Goal: Check status: Check status

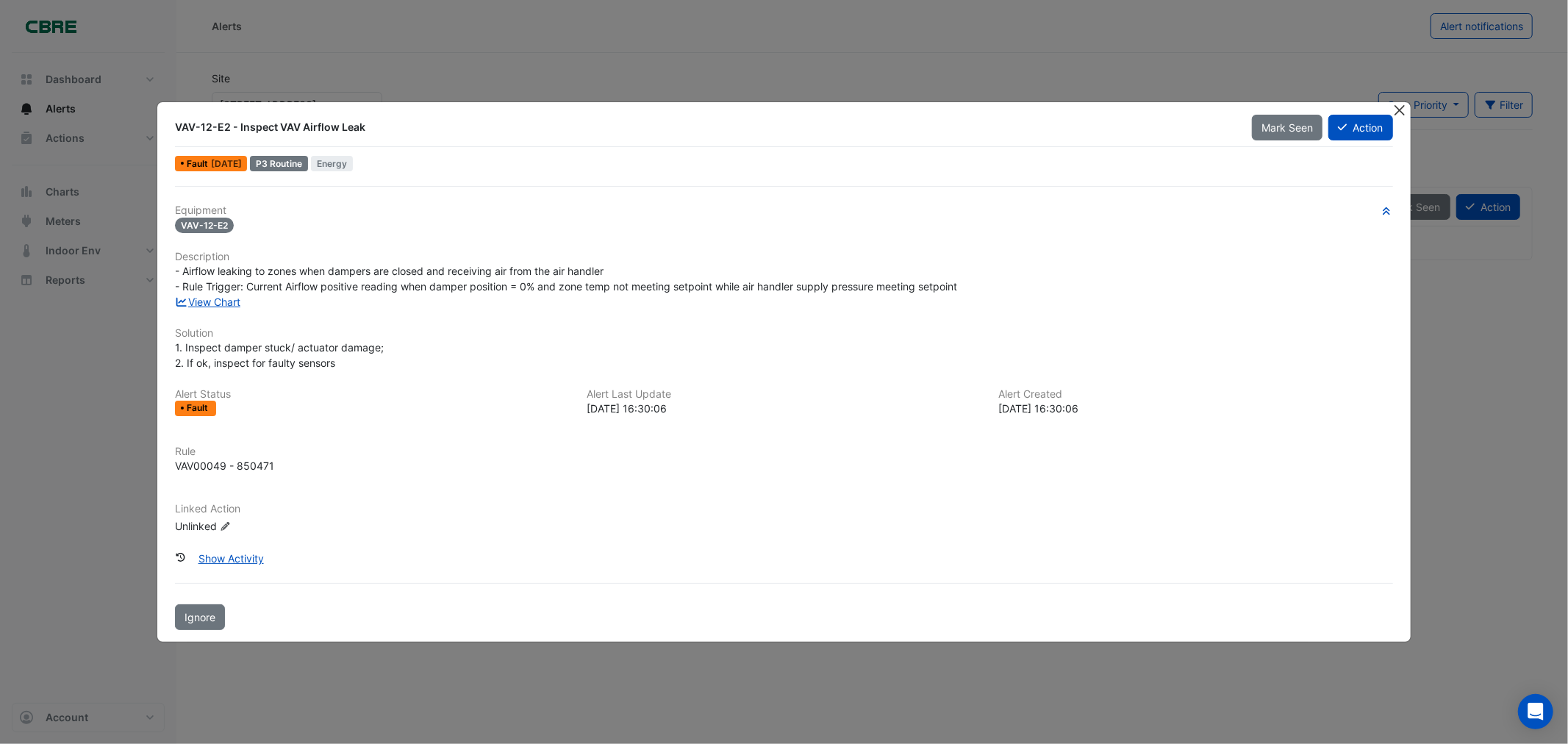
click at [1402, 109] on button "Close" at bounding box center [1401, 110] width 16 height 16
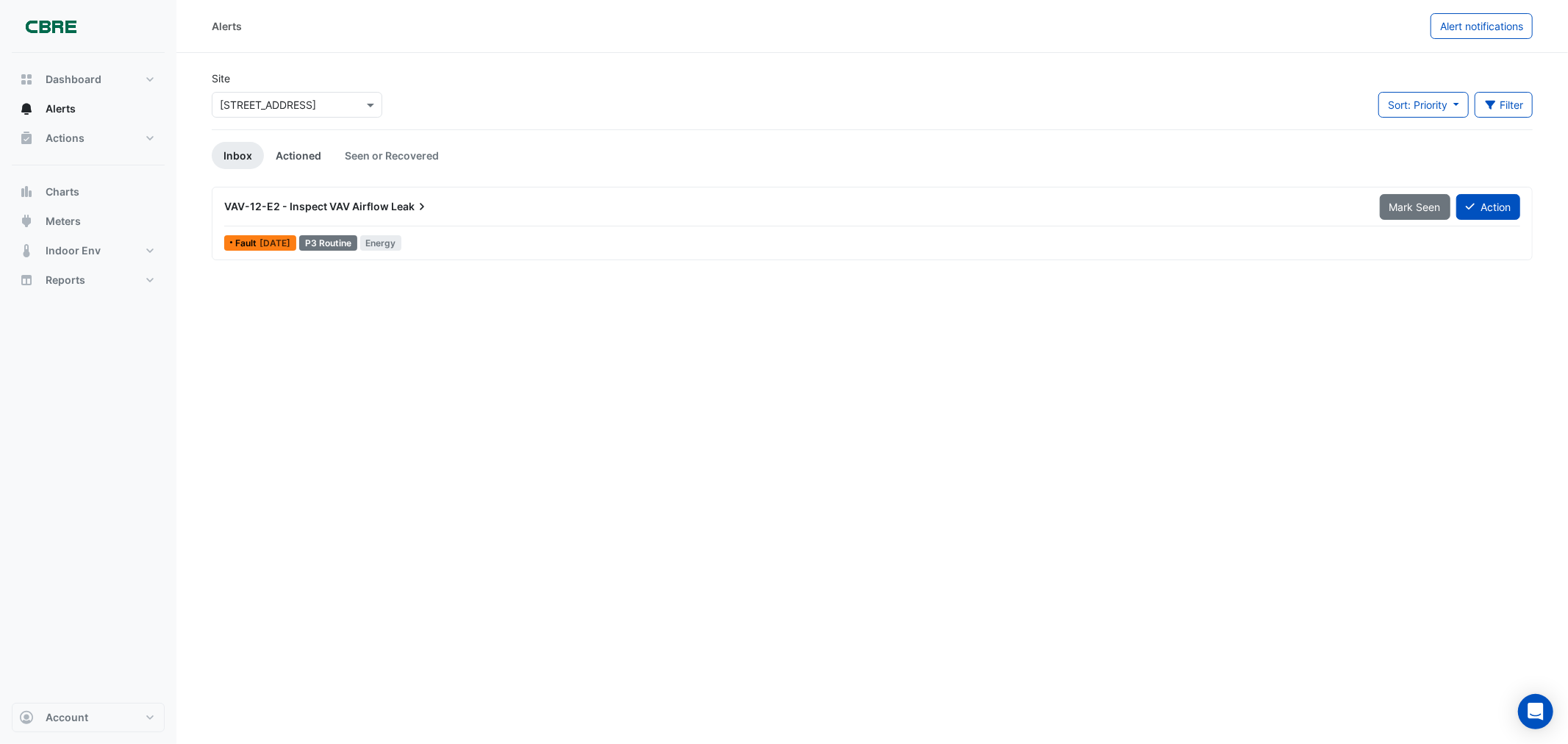
click at [282, 155] on link "Actioned" at bounding box center [298, 156] width 70 height 27
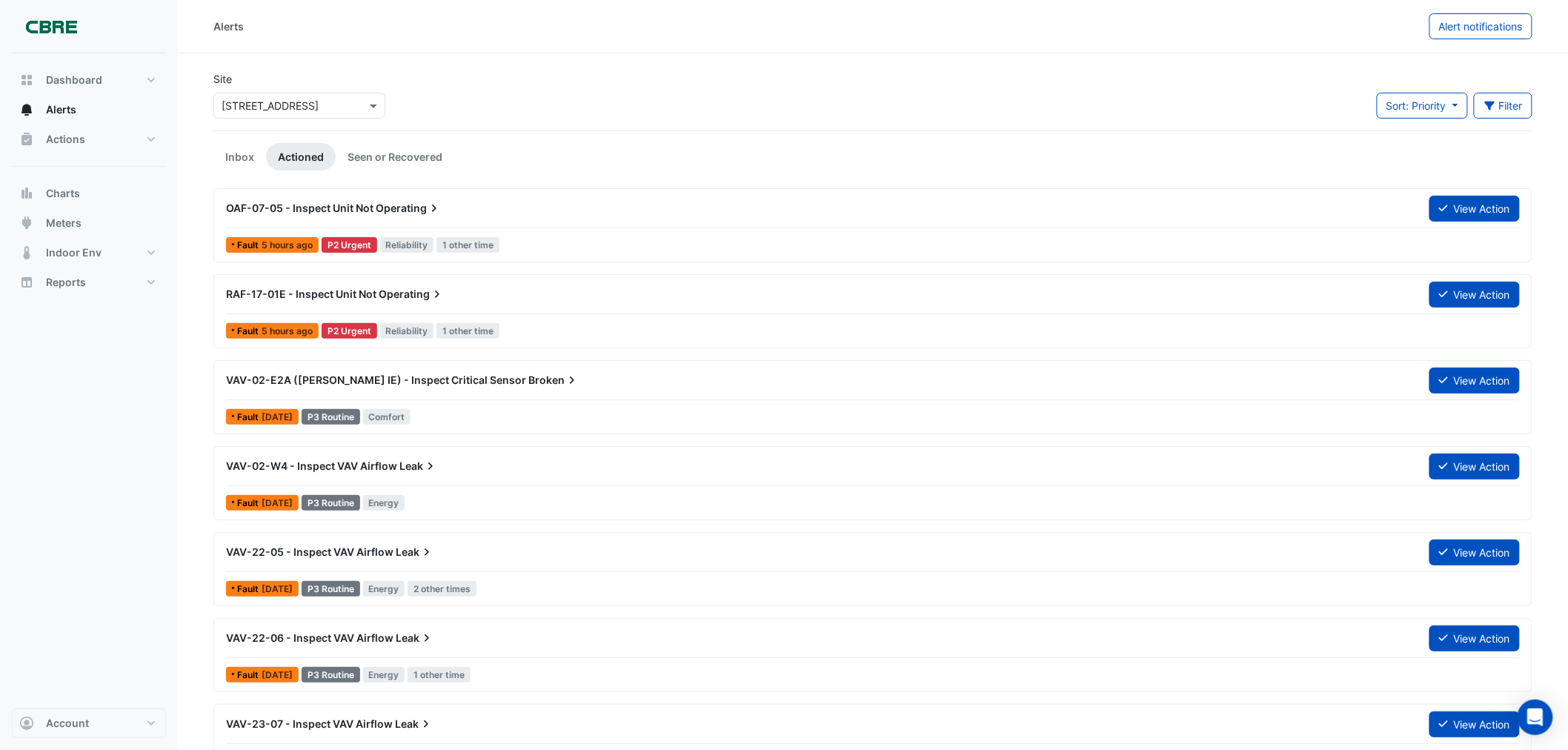
click at [367, 203] on span "OAF-07-05 - Inspect Unit Not" at bounding box center [299, 207] width 147 height 13
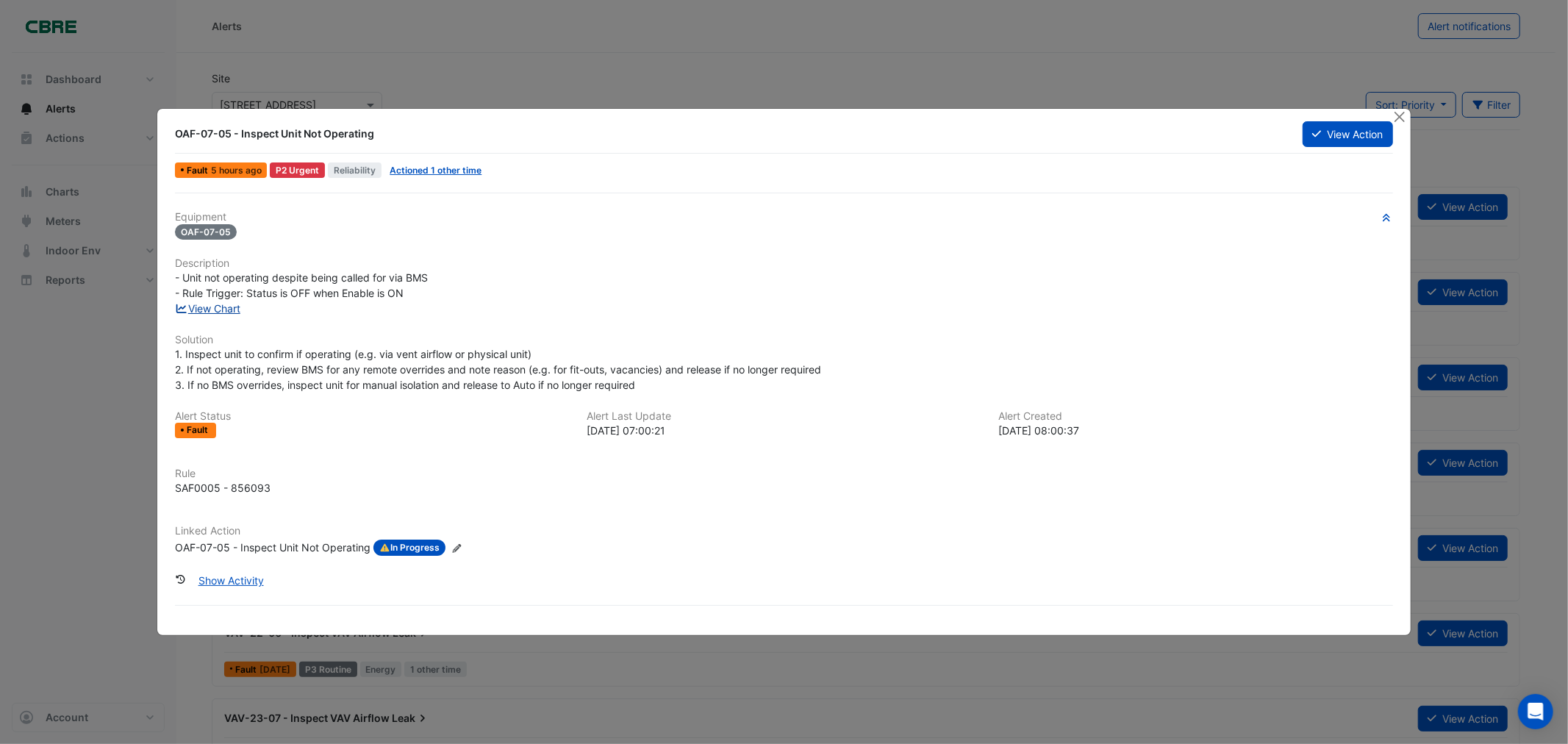
click at [211, 309] on link "View Chart" at bounding box center [208, 308] width 66 height 13
